Goal: Transaction & Acquisition: Register for event/course

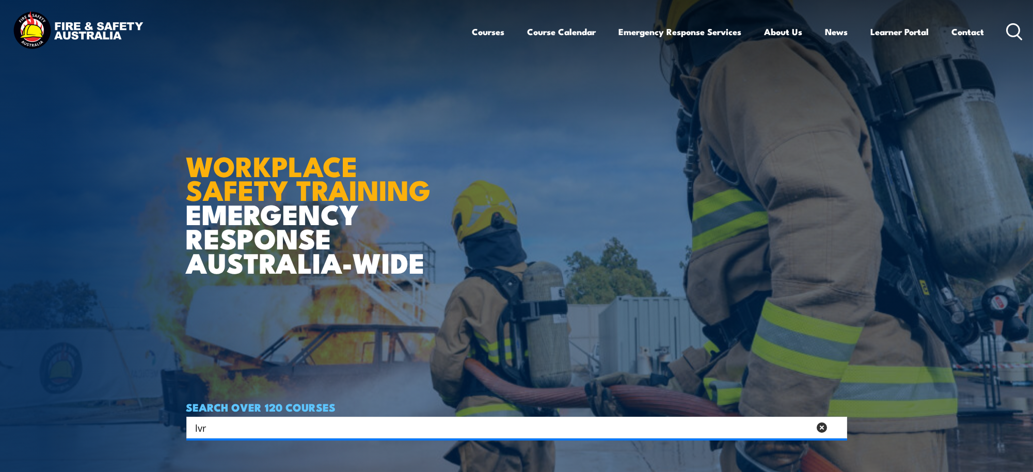
type input "lvr"
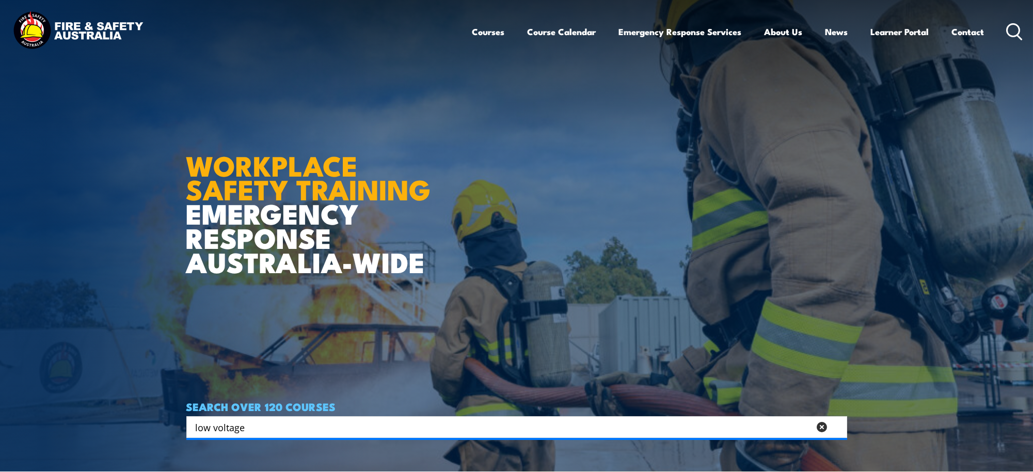
type input "low voltage"
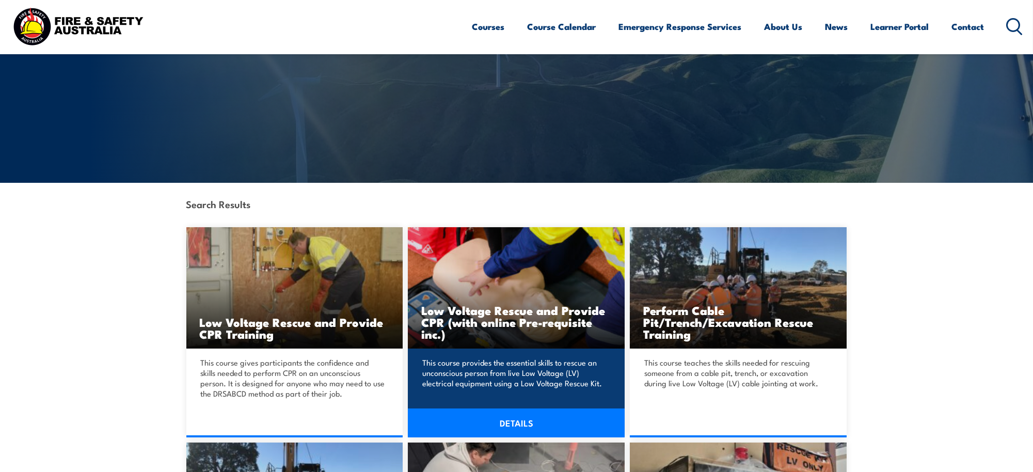
scroll to position [115, 0]
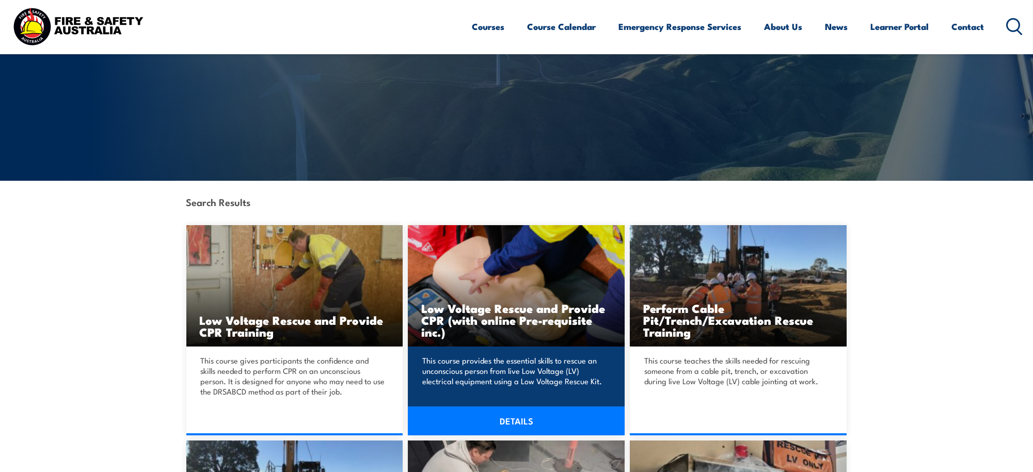
click at [506, 327] on h3 "Low Voltage Rescue and Provide CPR (with online Pre-requisite inc.)" at bounding box center [516, 320] width 190 height 36
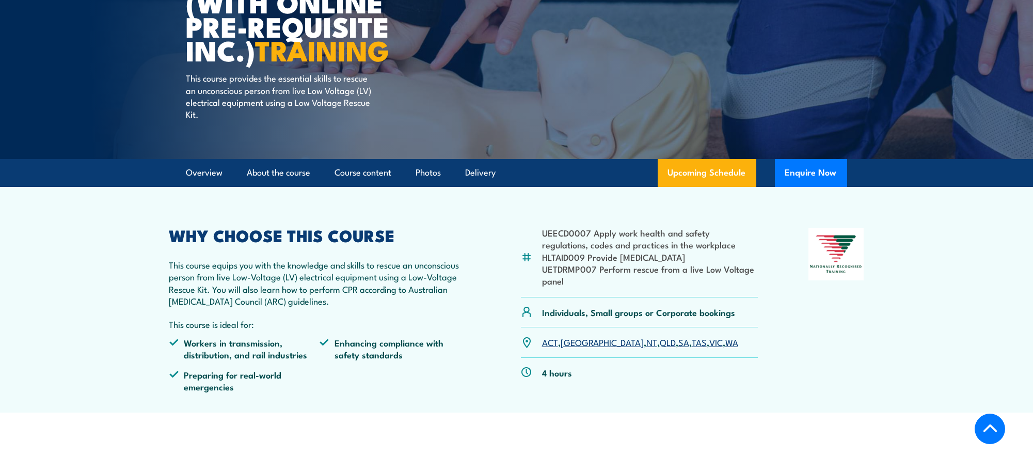
click at [568, 343] on link "[GEOGRAPHIC_DATA]" at bounding box center [602, 342] width 83 height 12
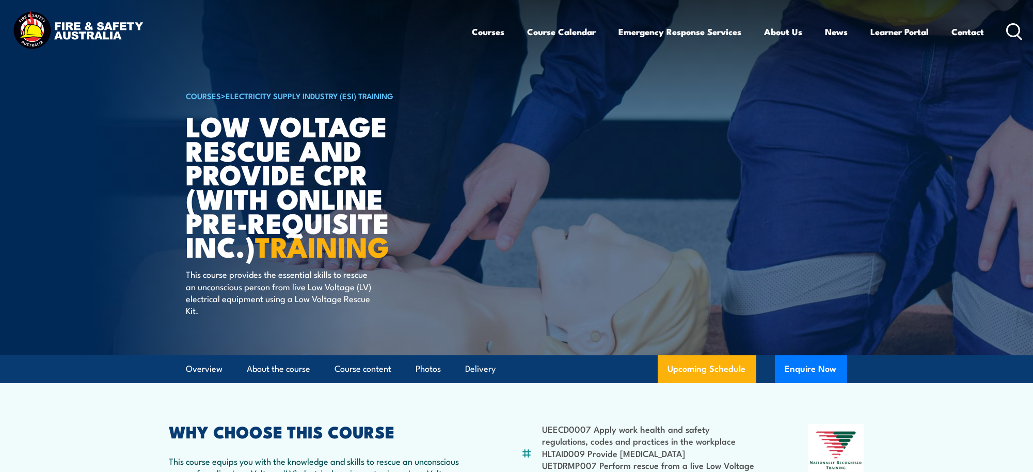
click at [1016, 26] on icon at bounding box center [1014, 31] width 17 height 17
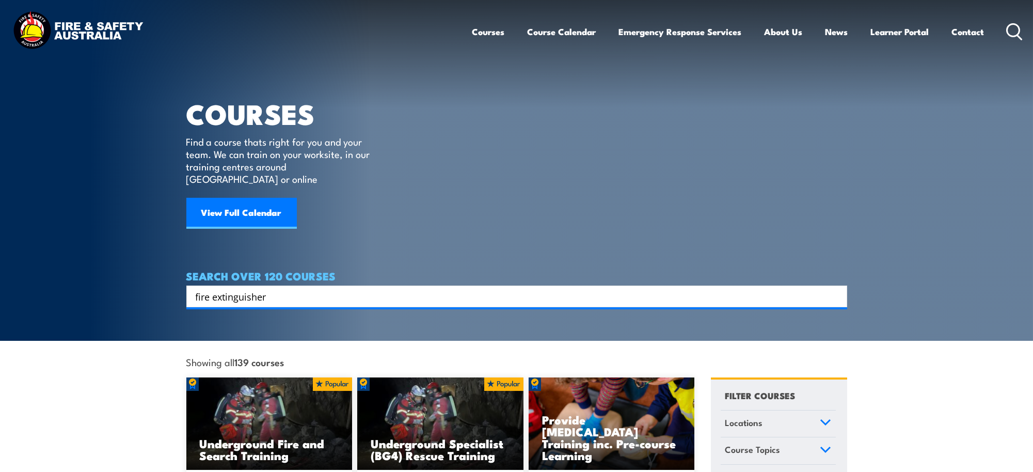
type input "fire extinguisher"
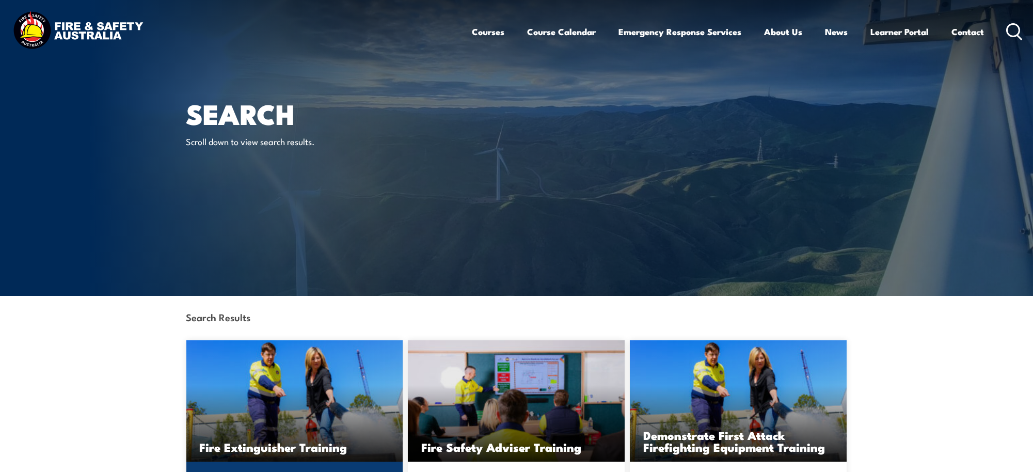
click at [302, 405] on img at bounding box center [294, 400] width 217 height 121
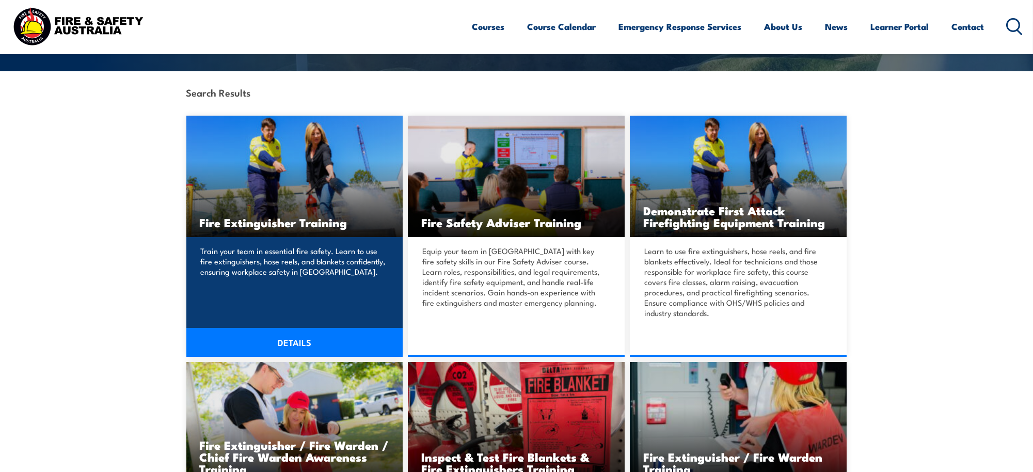
scroll to position [226, 0]
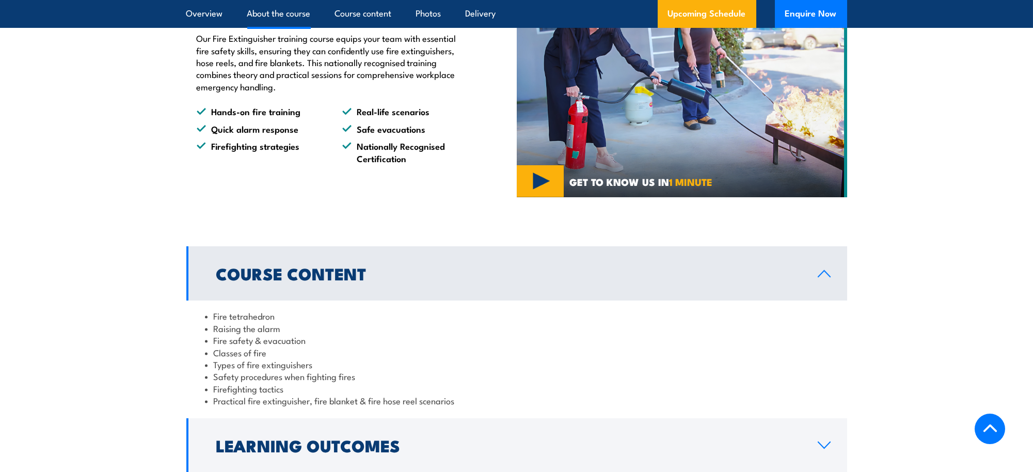
scroll to position [385, 0]
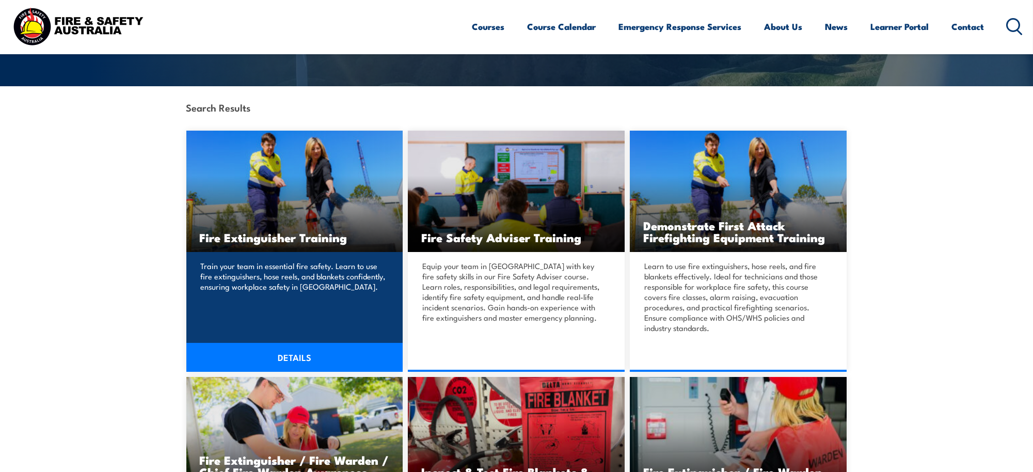
scroll to position [209, 0]
click at [311, 171] on img at bounding box center [294, 191] width 217 height 121
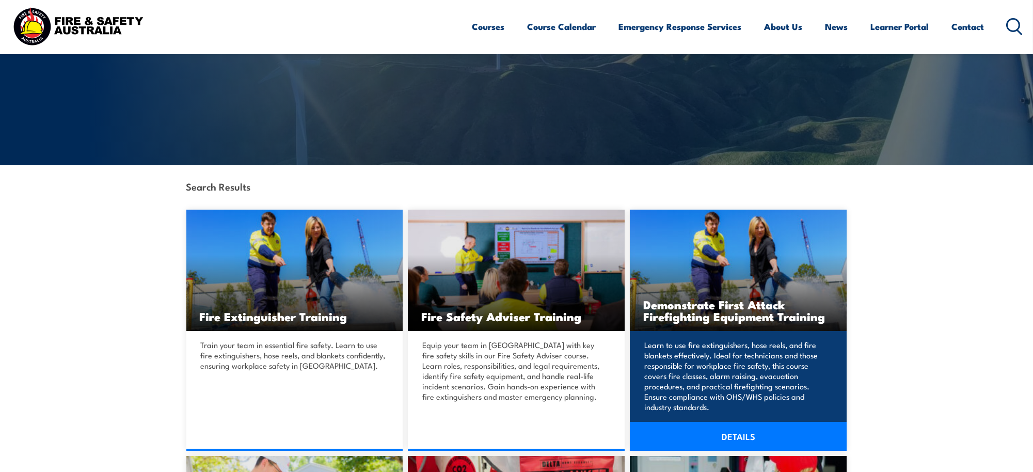
scroll to position [131, 0]
click at [733, 298] on h3 "Demonstrate First Attack Firefighting Equipment Training" at bounding box center [738, 310] width 190 height 24
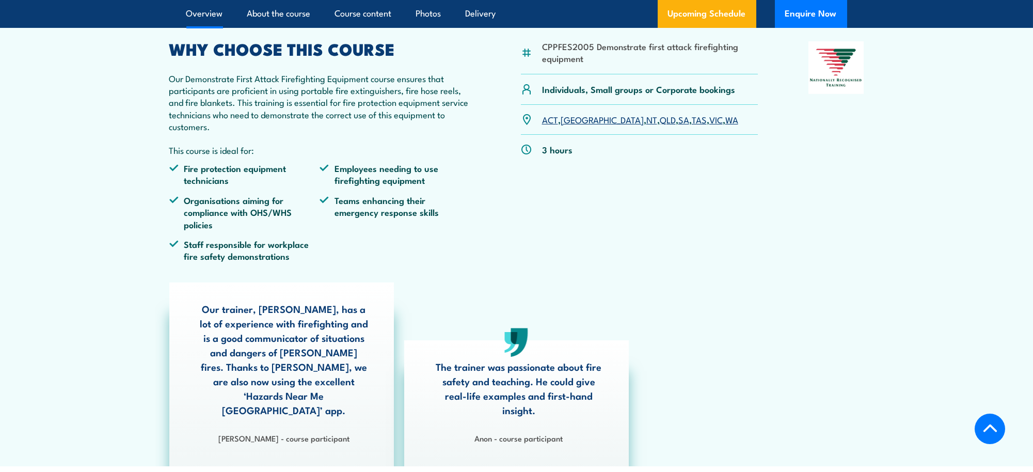
scroll to position [357, 0]
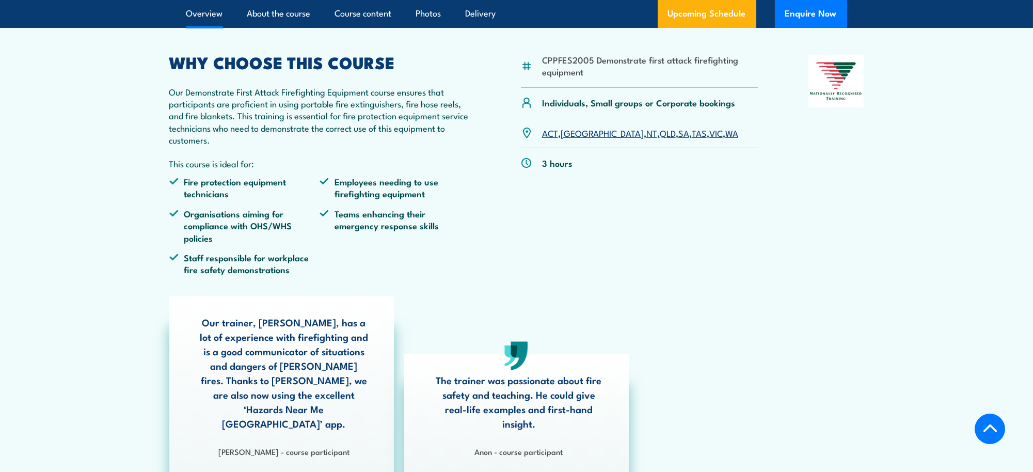
click at [575, 139] on link "[GEOGRAPHIC_DATA]" at bounding box center [602, 132] width 83 height 12
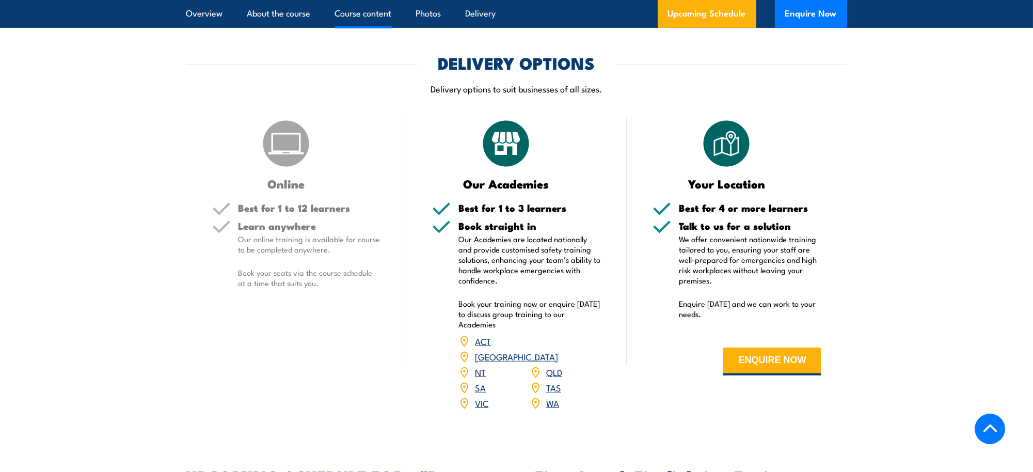
scroll to position [1271, 0]
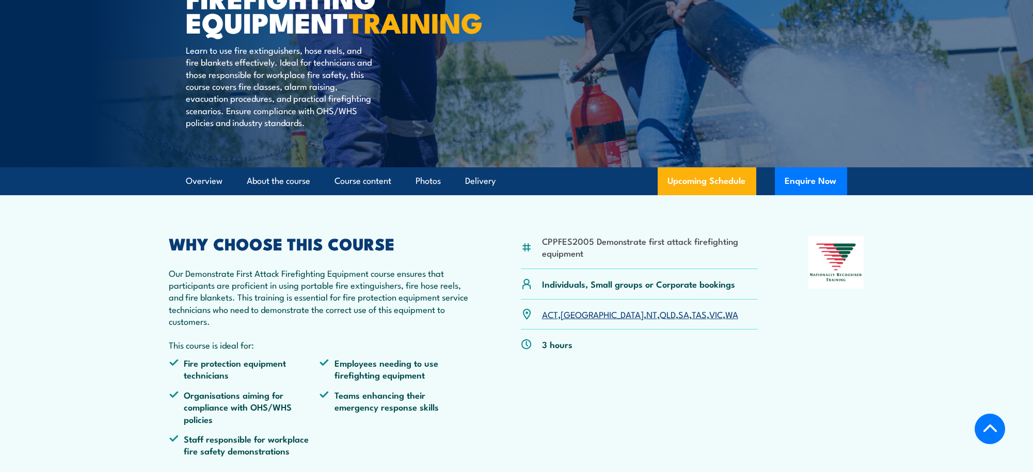
scroll to position [178, 0]
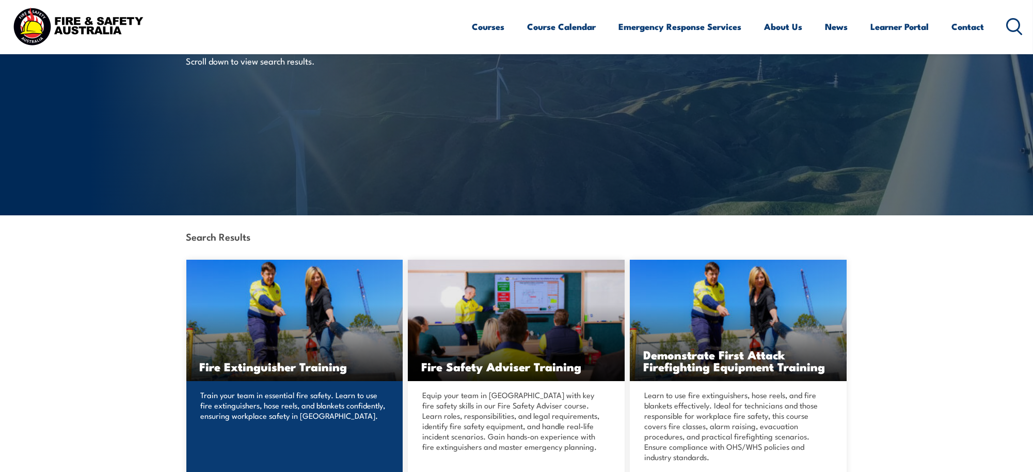
scroll to position [83, 0]
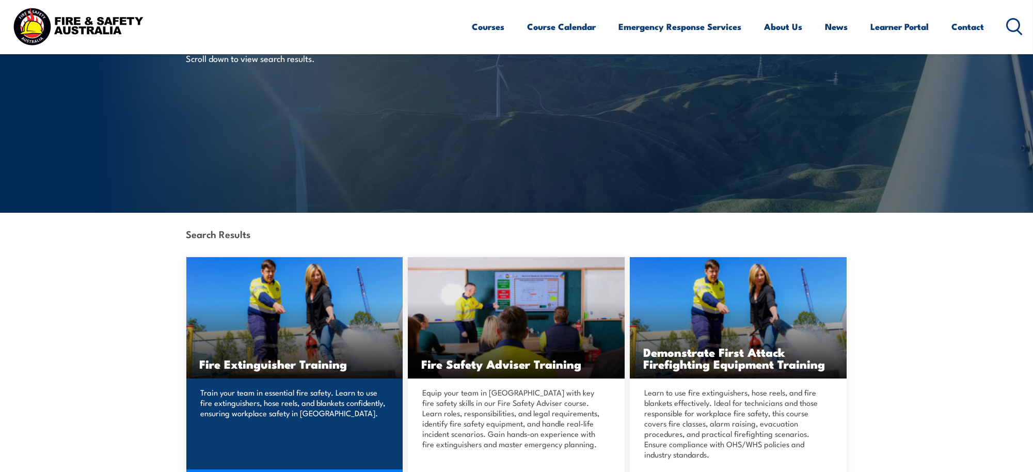
click at [299, 389] on p "Train your team in essential fire safety. Learn to use fire extinguishers, hose…" at bounding box center [293, 402] width 185 height 31
click at [305, 336] on img at bounding box center [294, 317] width 217 height 121
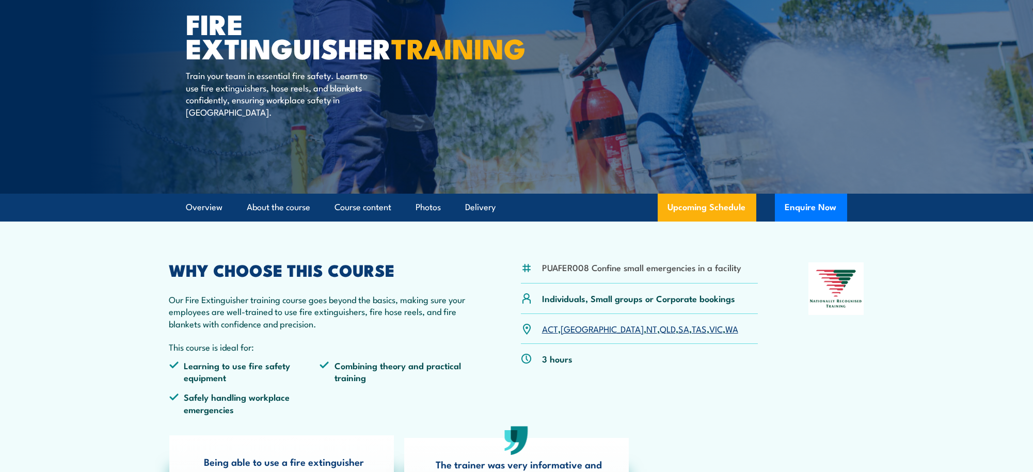
click at [575, 329] on link "[GEOGRAPHIC_DATA]" at bounding box center [602, 328] width 83 height 12
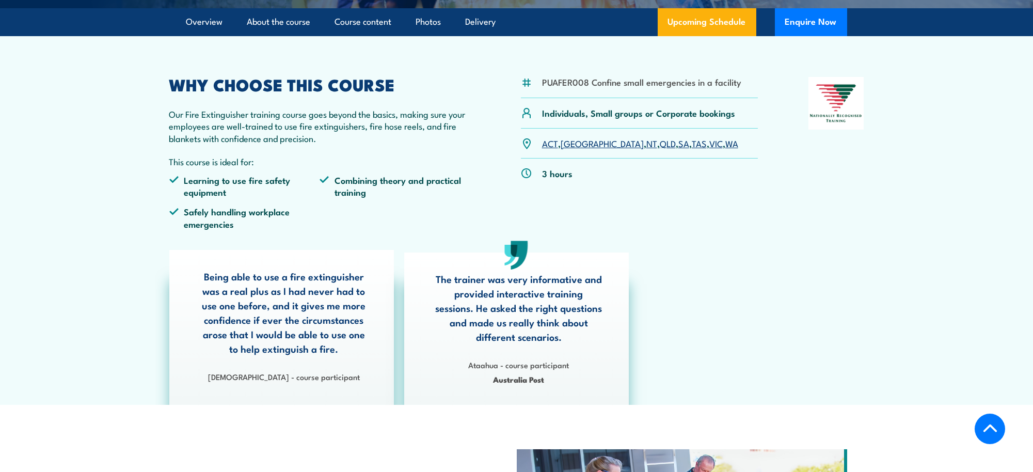
scroll to position [171, 0]
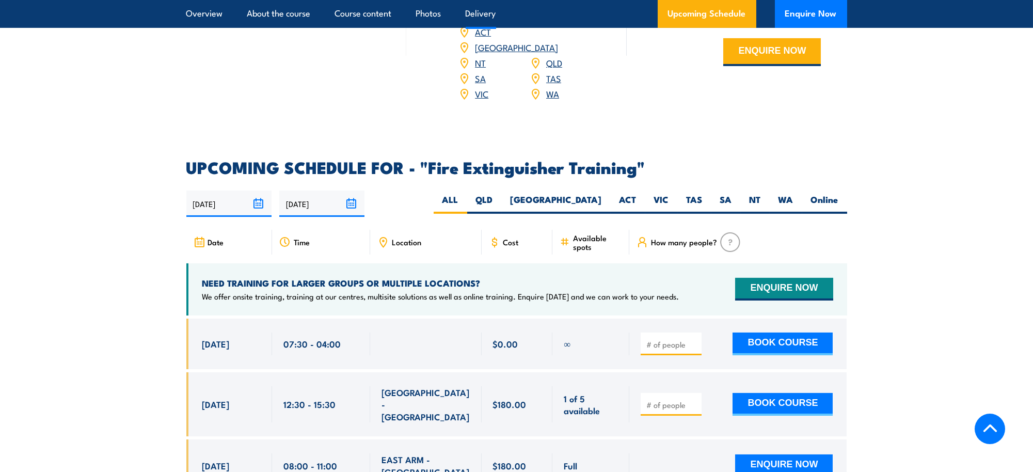
scroll to position [1594, 0]
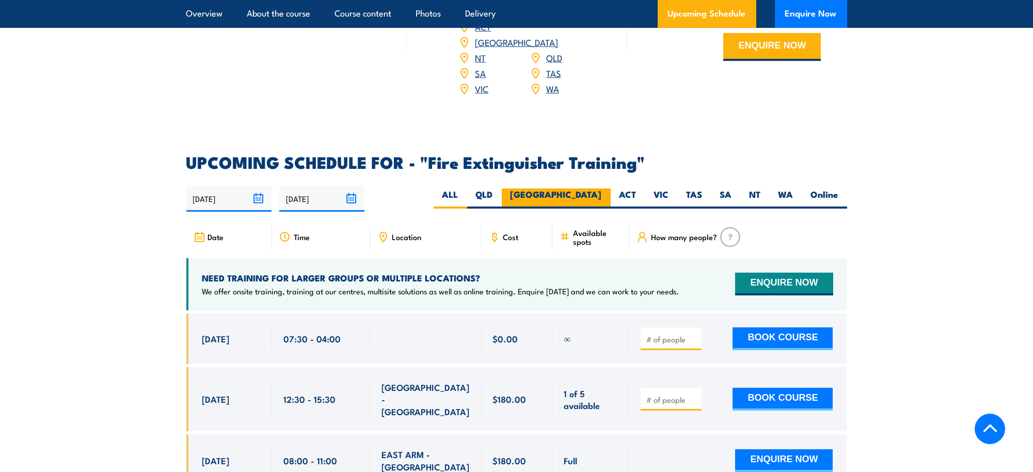
click at [601, 188] on label "[GEOGRAPHIC_DATA]" at bounding box center [556, 198] width 109 height 20
click at [602, 188] on input "[GEOGRAPHIC_DATA]" at bounding box center [605, 191] width 7 height 7
radio input "true"
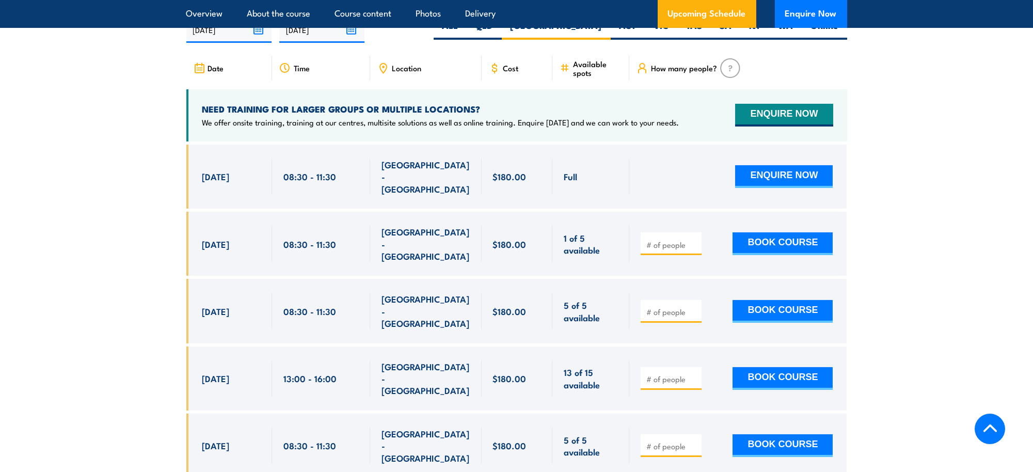
scroll to position [1765, 0]
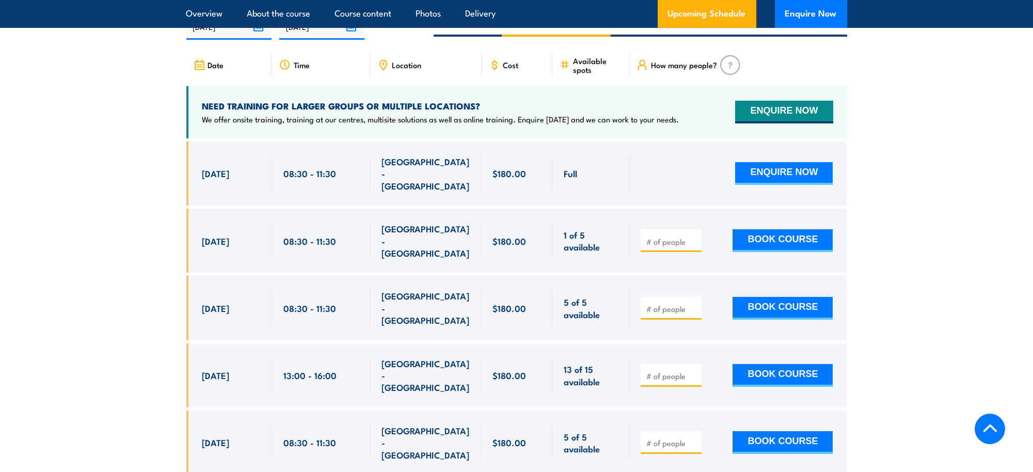
click at [962, 470] on section "UPCOMING SCHEDULE FOR - "Fire Extinguisher Training" 18/08/2025 14/02/2026" at bounding box center [516, 403] width 1033 height 843
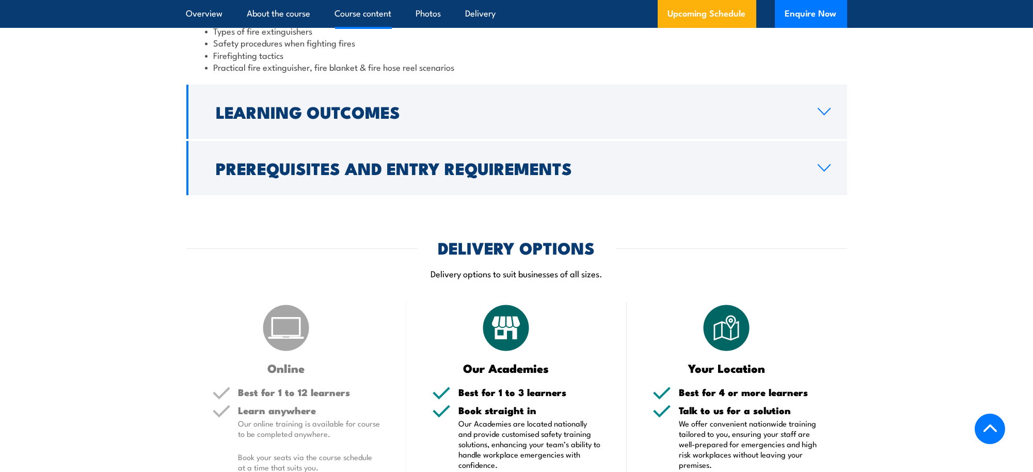
scroll to position [570, 0]
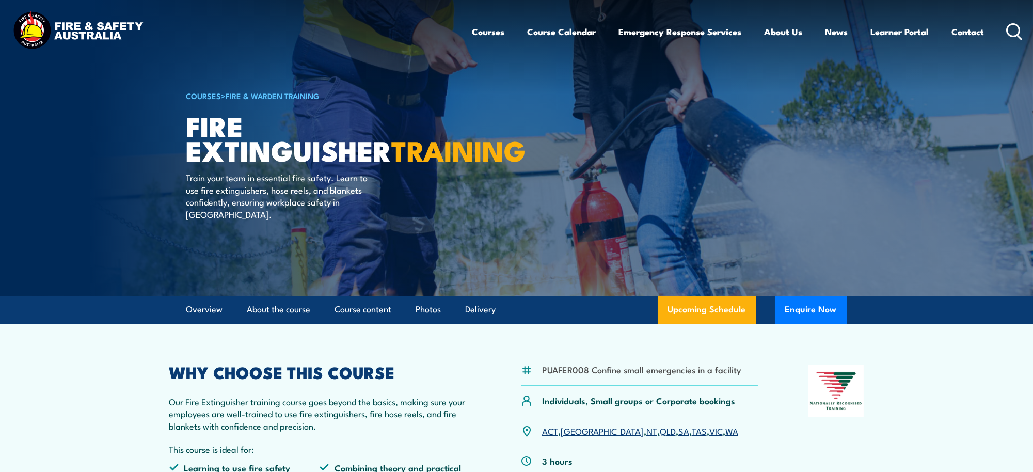
click at [1017, 34] on icon at bounding box center [1014, 31] width 17 height 17
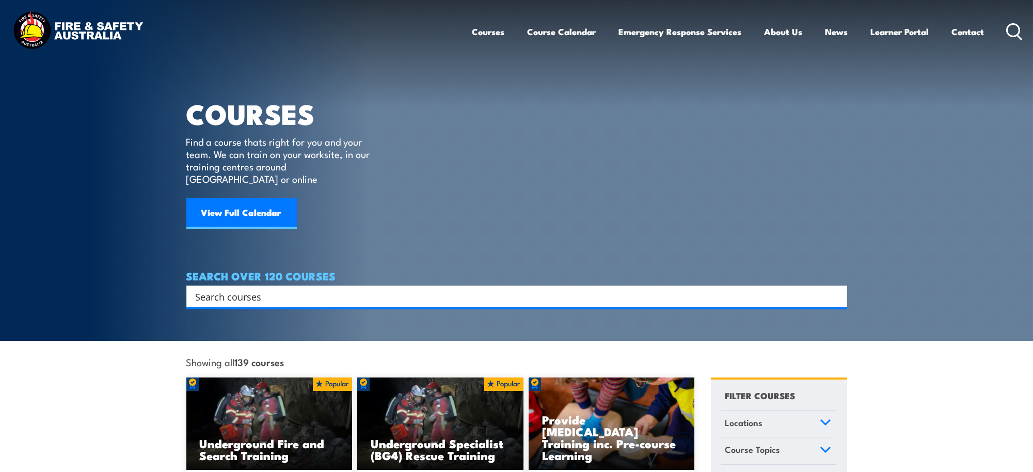
click at [230, 289] on input "Search input" at bounding box center [510, 296] width 629 height 15
type input "low voltage"
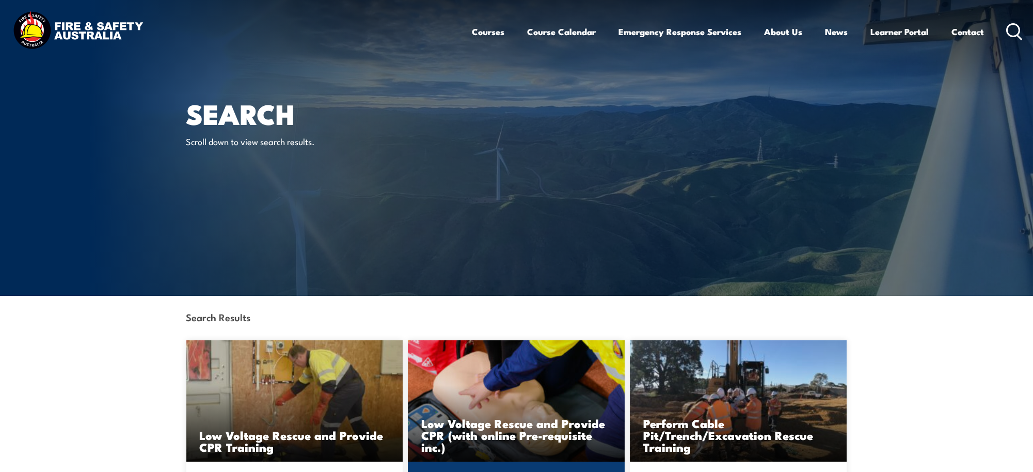
scroll to position [81, 0]
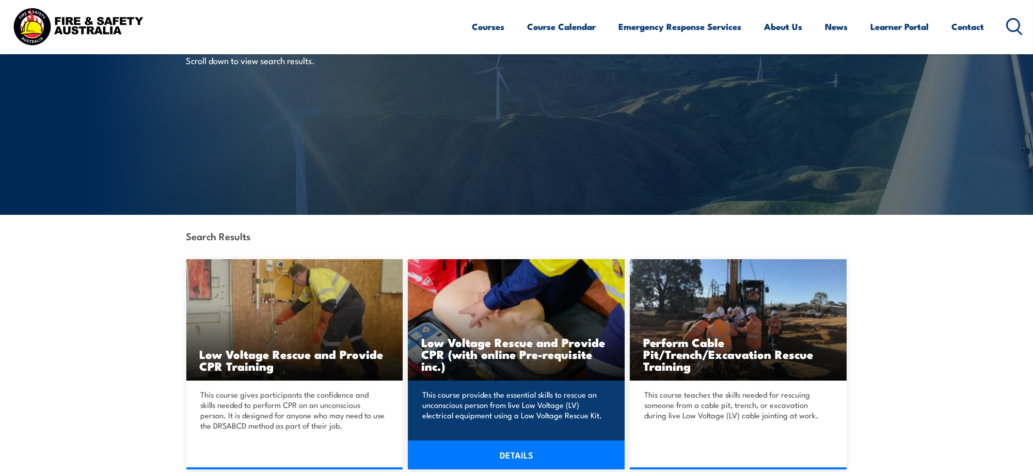
click at [520, 336] on h3 "Low Voltage Rescue and Provide CPR (with online Pre-requisite inc.)" at bounding box center [516, 354] width 190 height 36
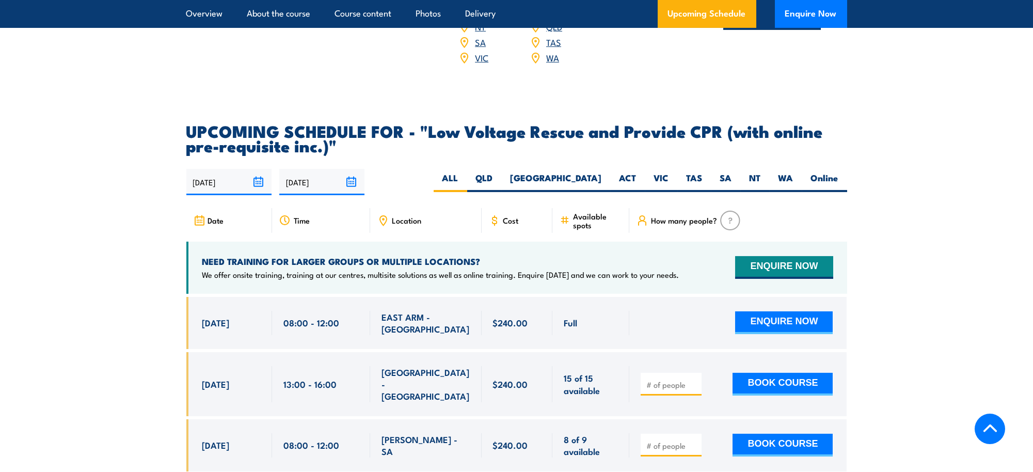
scroll to position [1607, 0]
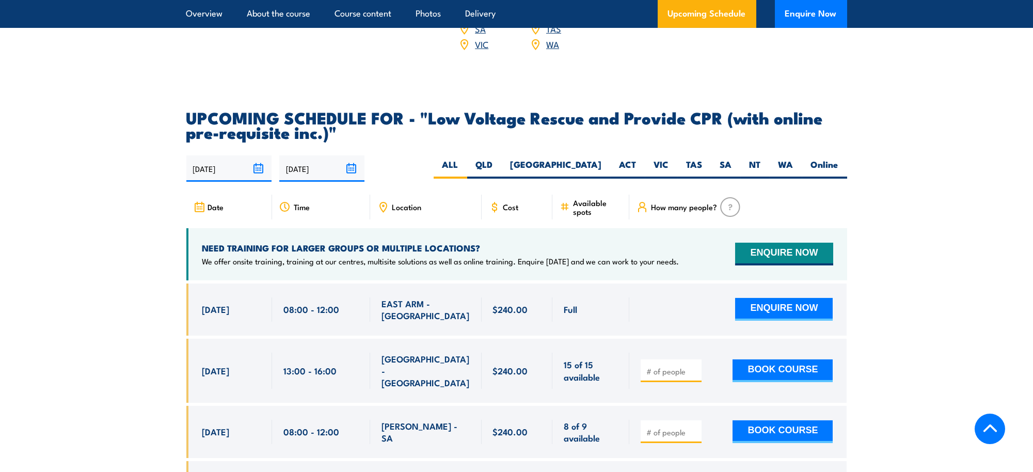
click at [603, 155] on div "18/08/2025 14/02/2026" at bounding box center [516, 168] width 661 height 26
click at [597, 158] on label "[GEOGRAPHIC_DATA]" at bounding box center [556, 168] width 109 height 20
click at [602, 158] on input "[GEOGRAPHIC_DATA]" at bounding box center [605, 161] width 7 height 7
radio input "true"
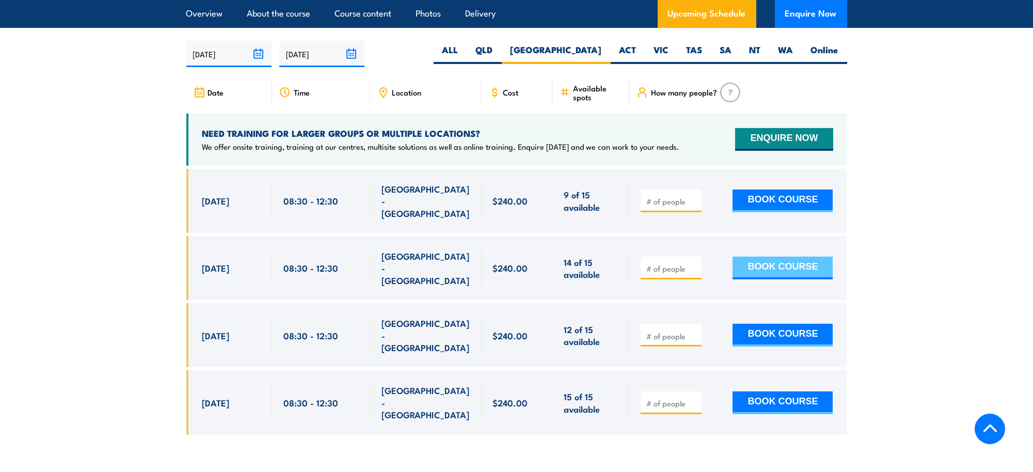
click at [783, 257] on button "BOOK COURSE" at bounding box center [783, 268] width 100 height 23
type input "1"
click at [785, 257] on button "BOOK COURSE" at bounding box center [783, 268] width 100 height 23
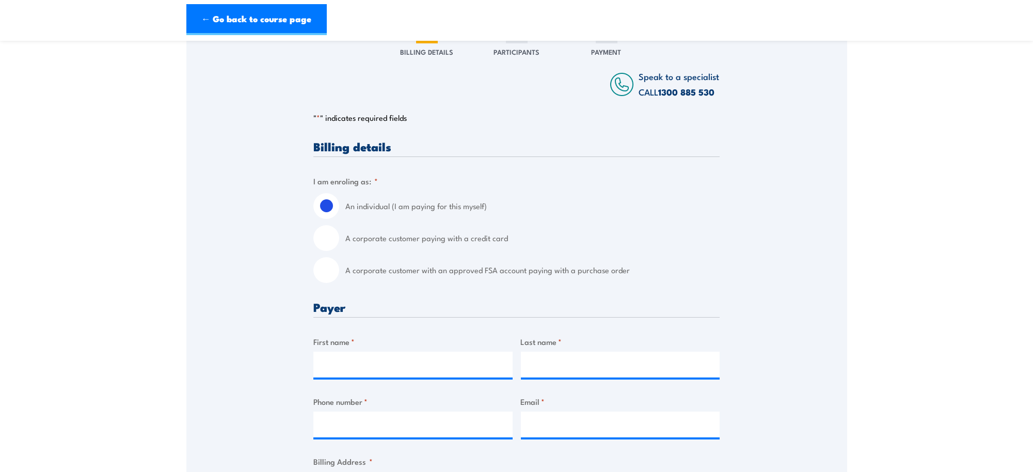
click at [323, 233] on input "A corporate customer paying with a credit card" at bounding box center [326, 238] width 26 height 26
radio input "true"
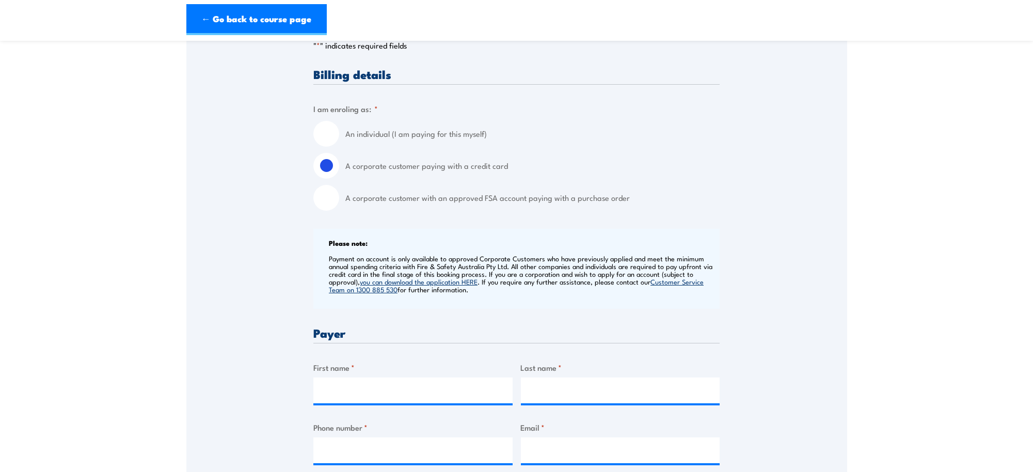
scroll to position [234, 0]
click at [329, 200] on input "A corporate customer with an approved FSA account paying with a purchase order" at bounding box center [326, 197] width 26 height 26
radio input "true"
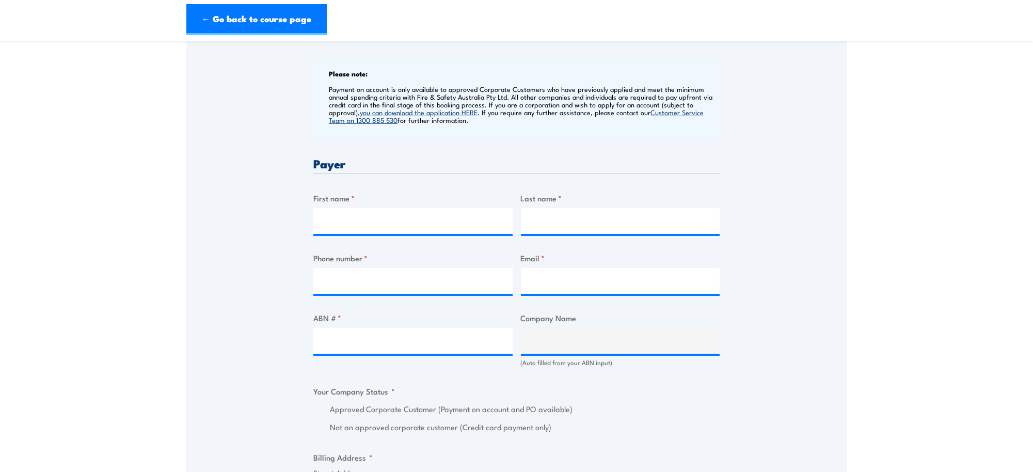
scroll to position [493, 0]
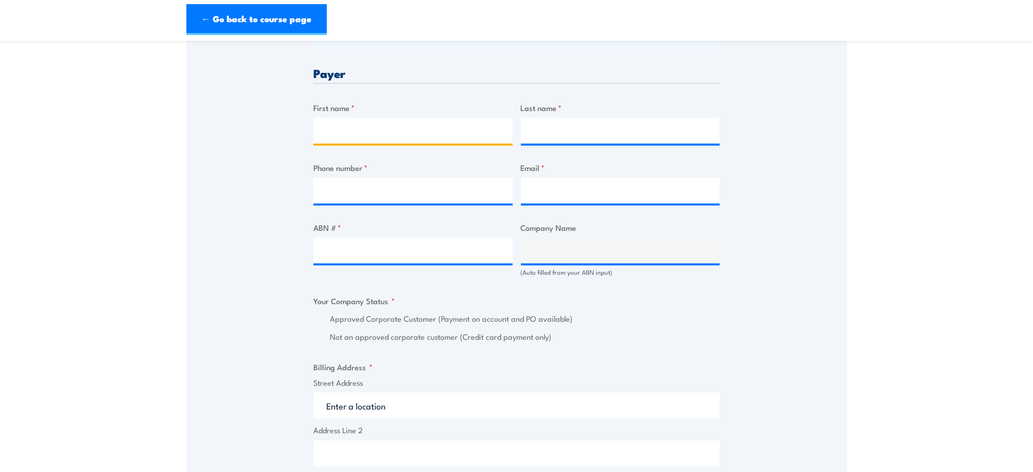
click at [345, 134] on input "First name *" at bounding box center [412, 131] width 199 height 26
type input "Nicole"
type input "Riley"
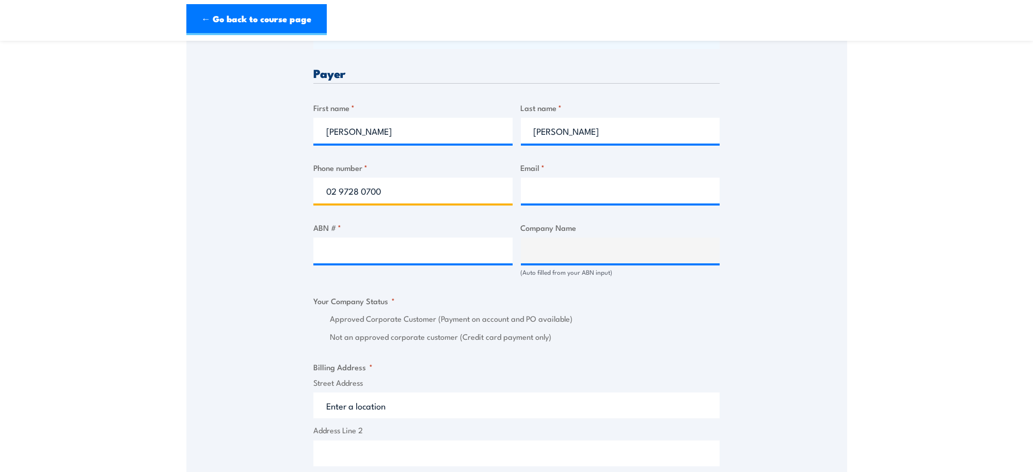
type input "02 9728 0700"
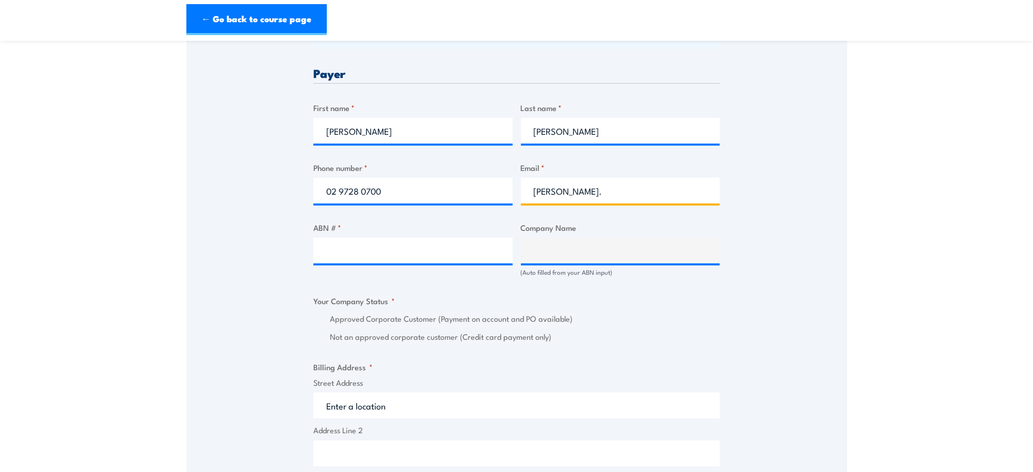
type input "nicole.riley@veolia.com"
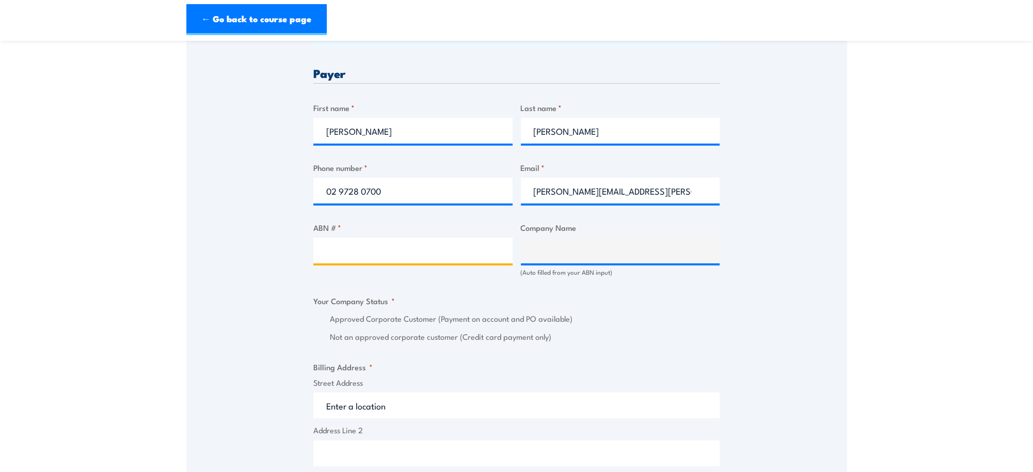
click at [384, 248] on input "ABN # *" at bounding box center [412, 250] width 199 height 26
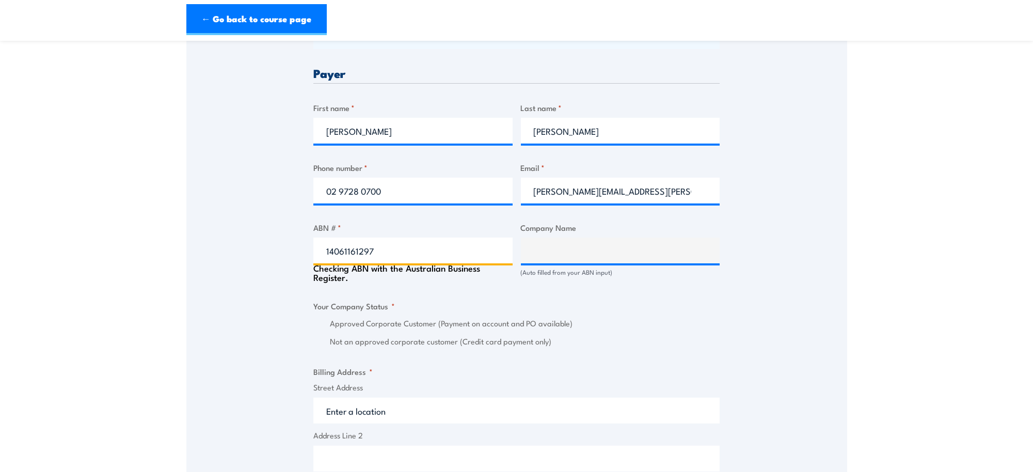
type input "14061161297"
type input "VEOLIA WATER OPERATIONS PTY LTD"
radio input "true"
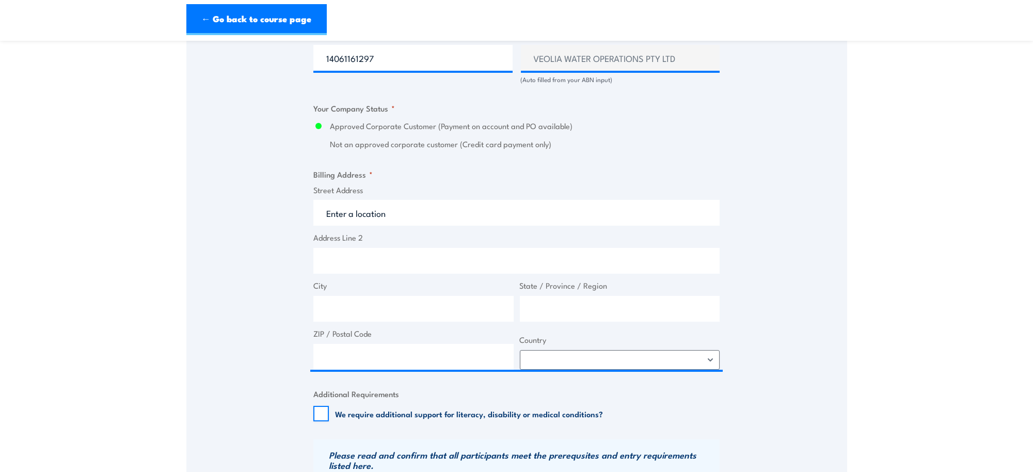
scroll to position [686, 0]
drag, startPoint x: 367, startPoint y: 217, endPoint x: 508, endPoint y: 218, distance: 141.4
click at [368, 217] on input "Street Address" at bounding box center [516, 212] width 406 height 26
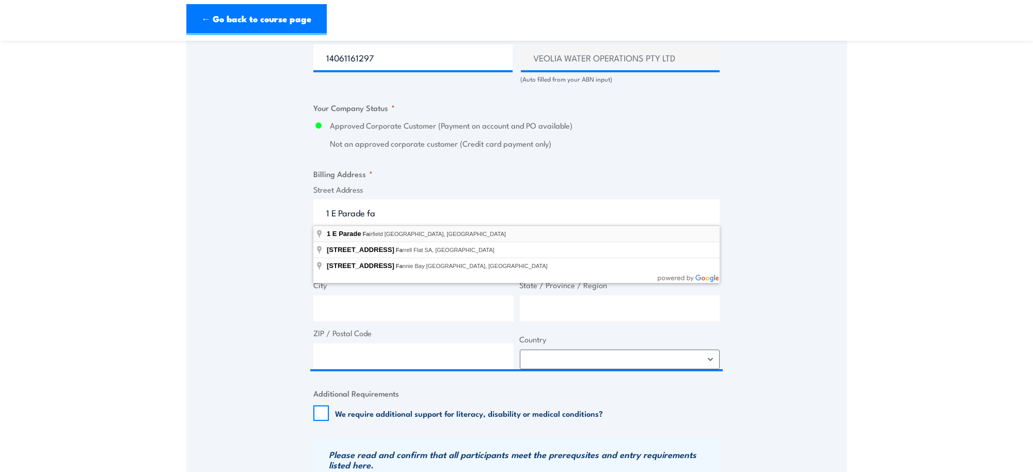
type input "1 E Parade, Fairfield NSW, Australia"
type input "1 E Parade"
type input "Fairfield"
type input "New South Wales"
type input "2165"
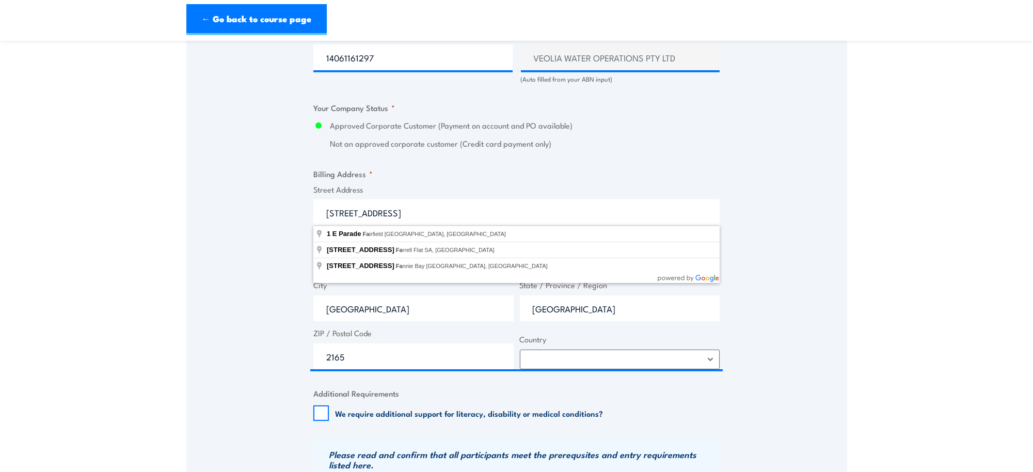
select select "Australia"
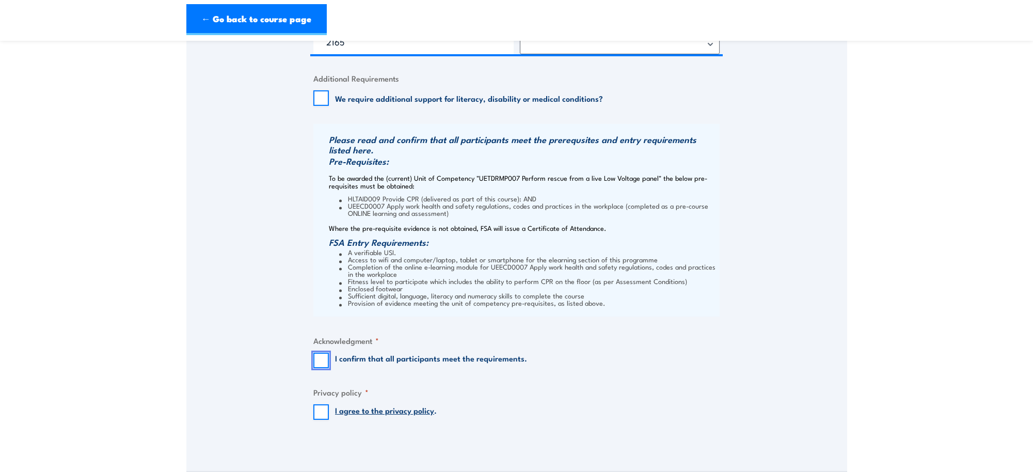
click at [318, 358] on input "I confirm that all participants meet the requirements." at bounding box center [320, 360] width 15 height 15
checkbox input "true"
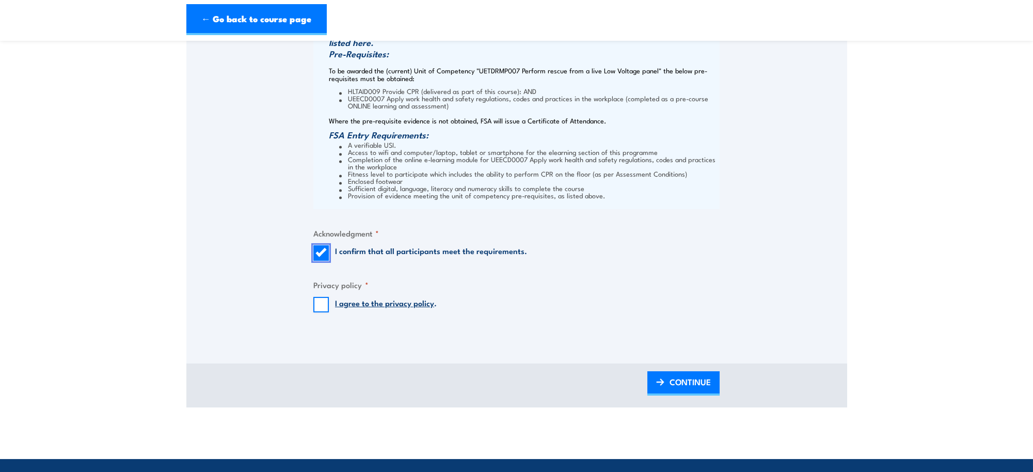
scroll to position [1110, 0]
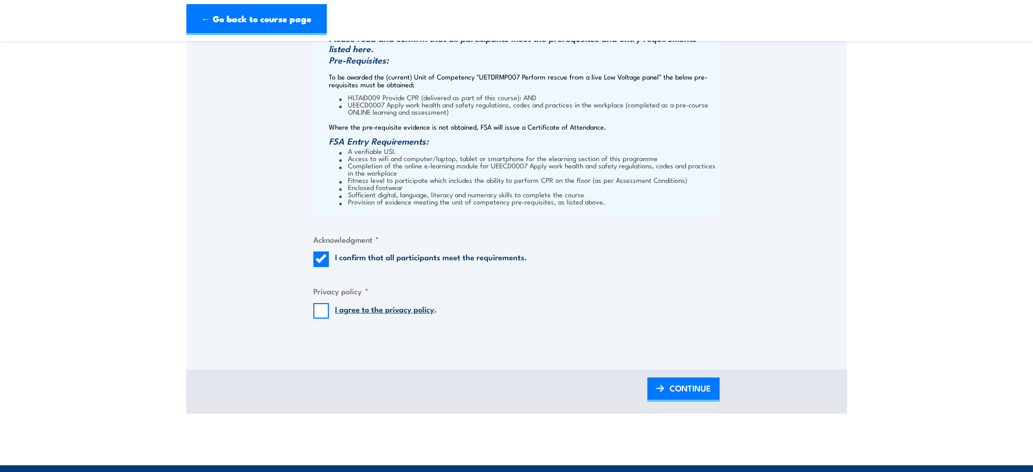
scroll to position [1097, 0]
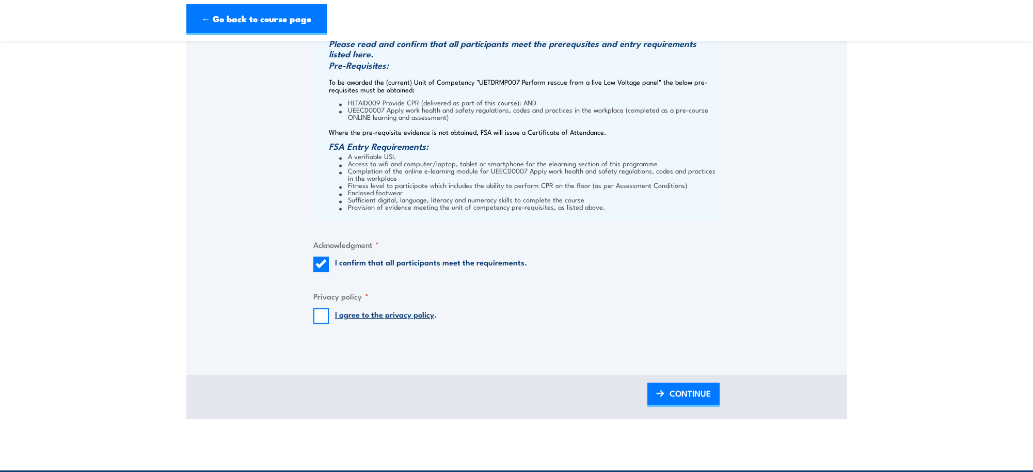
click at [335, 315] on link "I agree to the privacy policy" at bounding box center [384, 313] width 99 height 11
drag, startPoint x: 319, startPoint y: 319, endPoint x: 944, endPoint y: 471, distance: 642.9
click at [319, 320] on input "I agree to the privacy policy ." at bounding box center [320, 315] width 15 height 15
checkbox input "true"
click at [671, 396] on span "CONTINUE" at bounding box center [690, 392] width 41 height 27
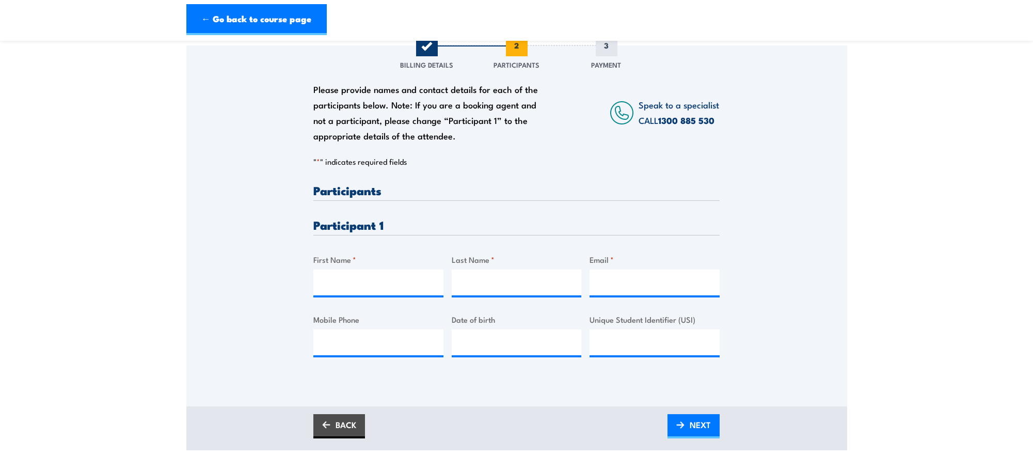
scroll to position [149, 0]
drag, startPoint x: 348, startPoint y: 252, endPoint x: 354, endPoint y: 259, distance: 8.8
click at [349, 253] on label "First Name *" at bounding box center [378, 259] width 130 height 12
click at [335, 284] on input "First Name *" at bounding box center [378, 282] width 130 height 26
type input "Edward"
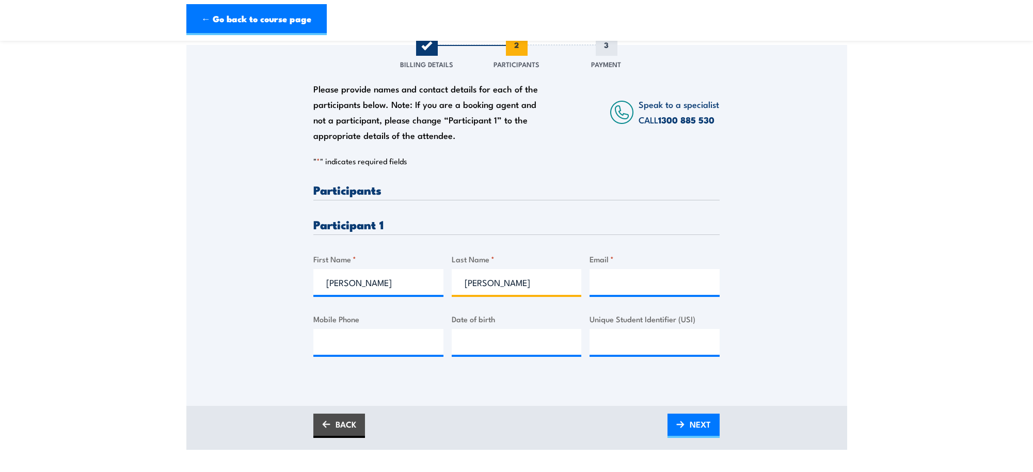
type input "Peplinski"
type input "edward.peplinski@veolia.com"
click at [338, 342] on input "Mobile Phone" at bounding box center [378, 342] width 130 height 26
type input "0406 383 540"
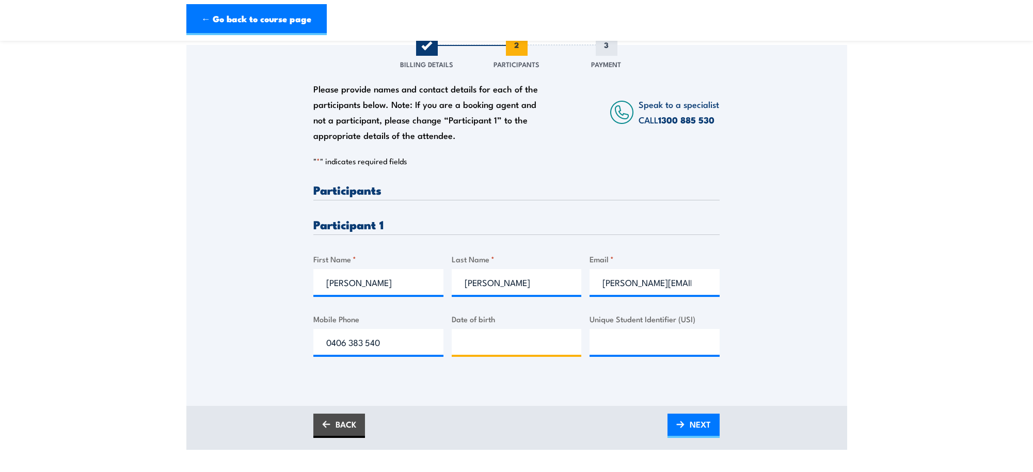
type input "__/__/____"
click at [487, 348] on input "__/__/____" at bounding box center [517, 342] width 130 height 26
type input "12/06/1968"
paste input "KKCTC6JAZZ"
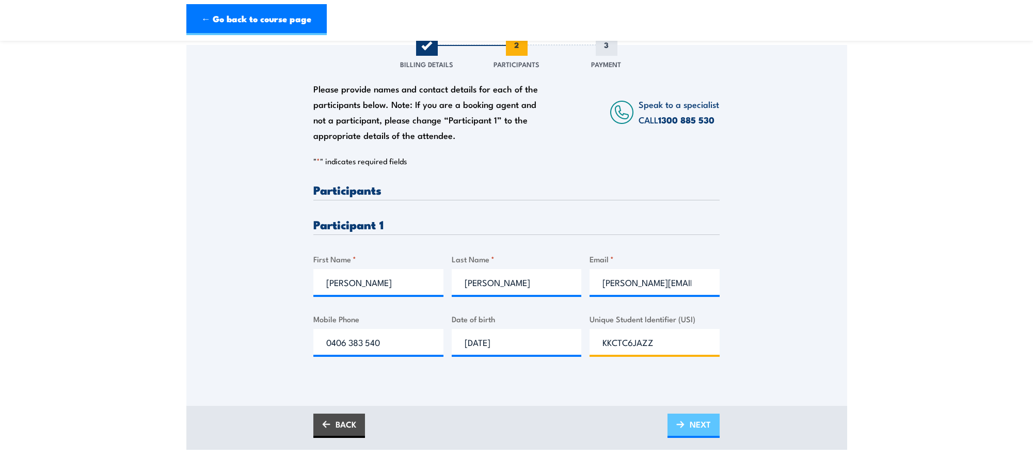
type input "KKCTC6JAZZ"
click at [695, 427] on span "NEXT" at bounding box center [700, 423] width 21 height 27
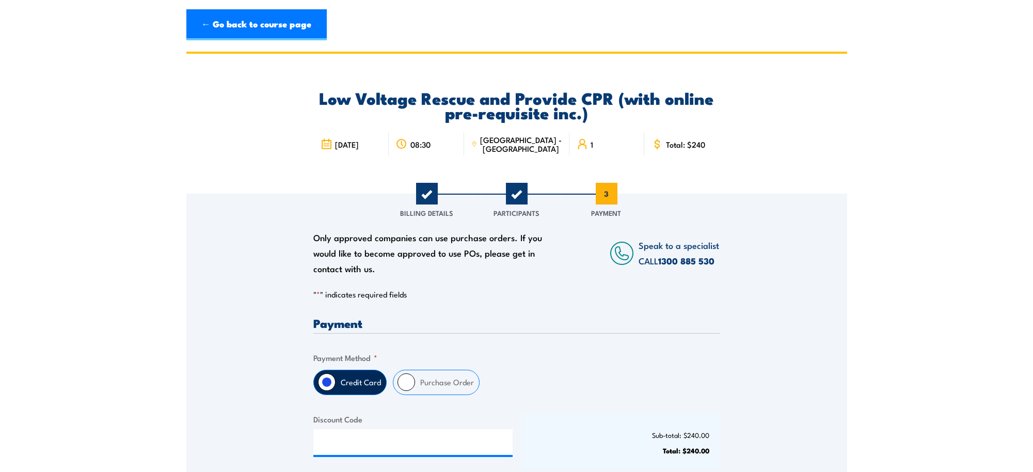
click at [438, 380] on label "Purchase Order" at bounding box center [447, 382] width 64 height 24
click at [415, 380] on input "Purchase Order" at bounding box center [406, 382] width 18 height 18
radio input "true"
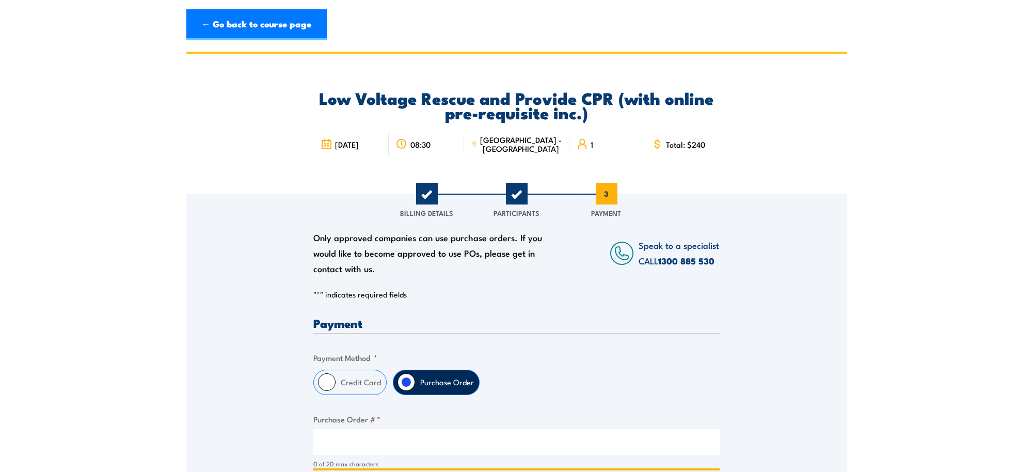
drag, startPoint x: 343, startPoint y: 453, endPoint x: 351, endPoint y: 450, distance: 8.3
click at [344, 453] on input "Purchase Order # *" at bounding box center [516, 442] width 406 height 26
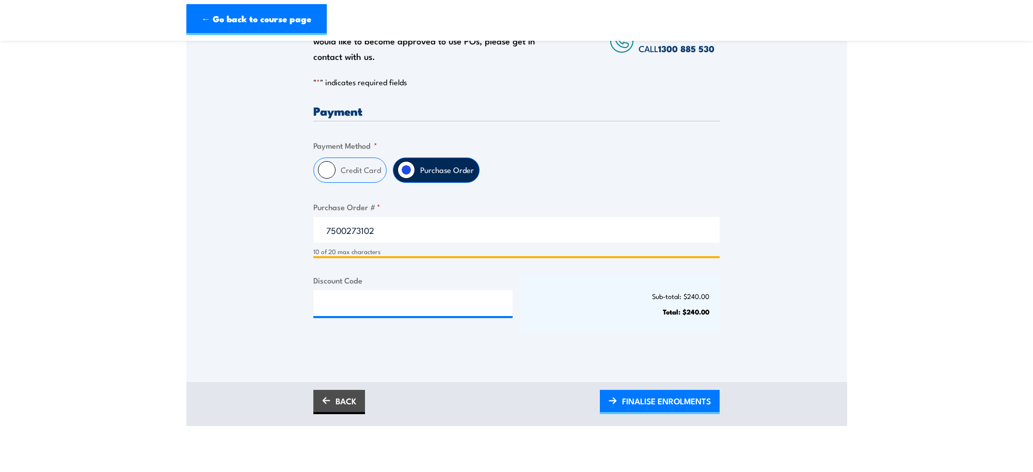
scroll to position [356, 0]
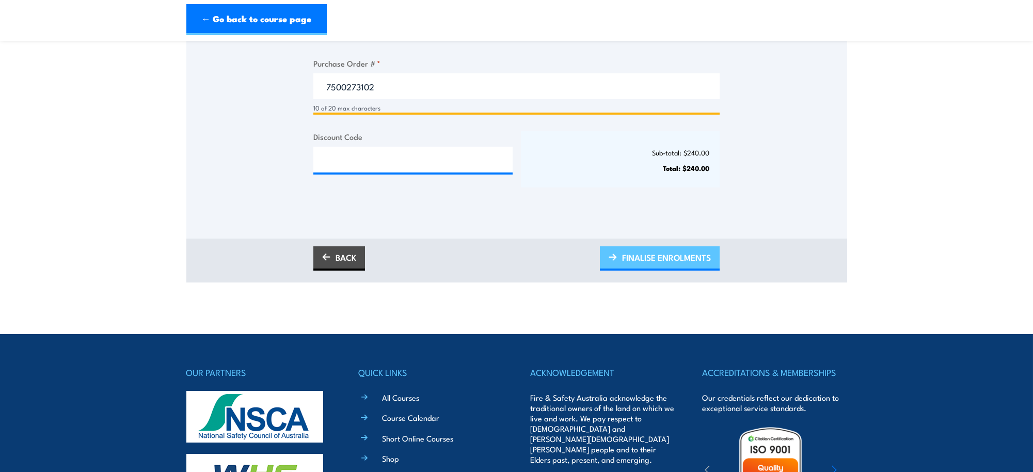
type input "7500273102"
click at [686, 267] on link "FINALISE ENROLMENTS" at bounding box center [660, 258] width 120 height 24
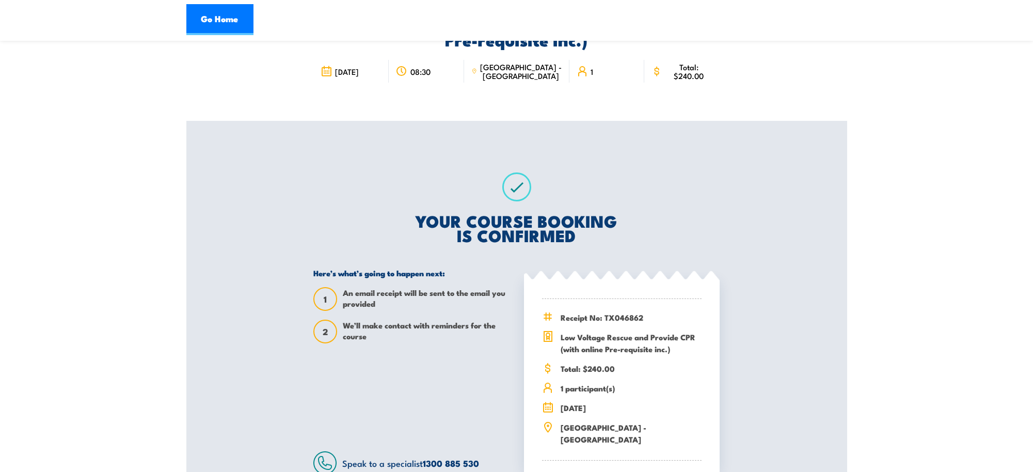
scroll to position [80, 0]
